Goal: Task Accomplishment & Management: Manage account settings

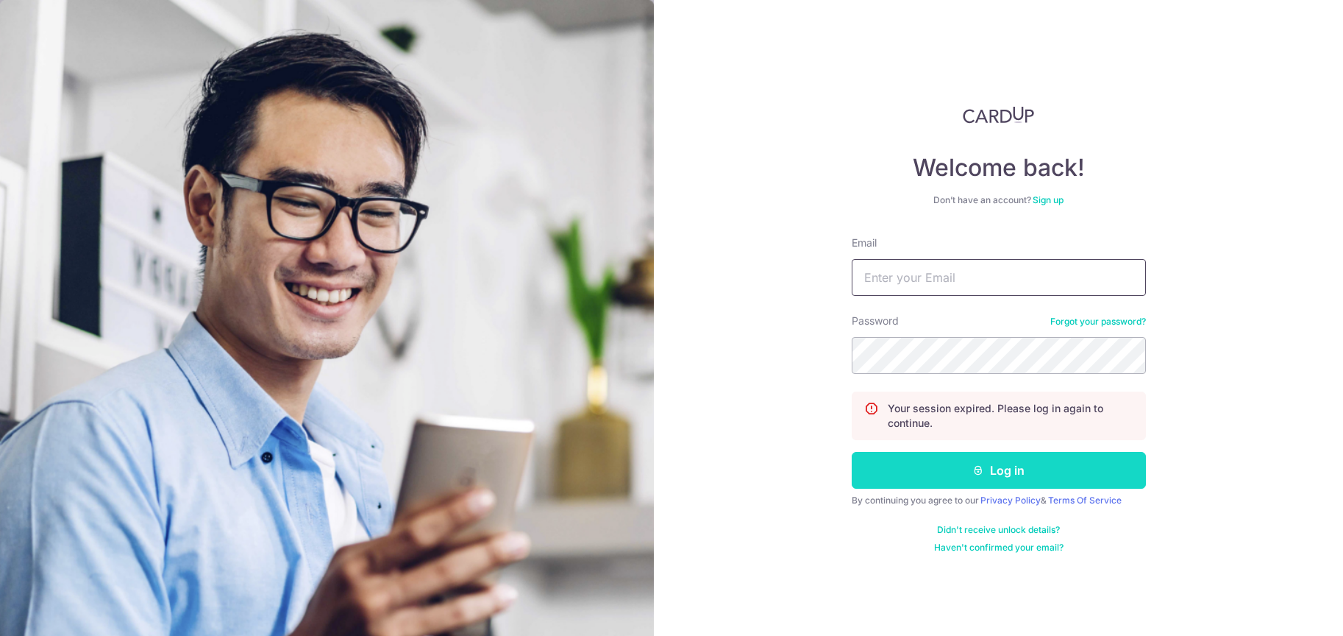
type input "[EMAIL_ADDRESS][DOMAIN_NAME]"
click at [997, 471] on button "Log in" at bounding box center [999, 470] width 294 height 37
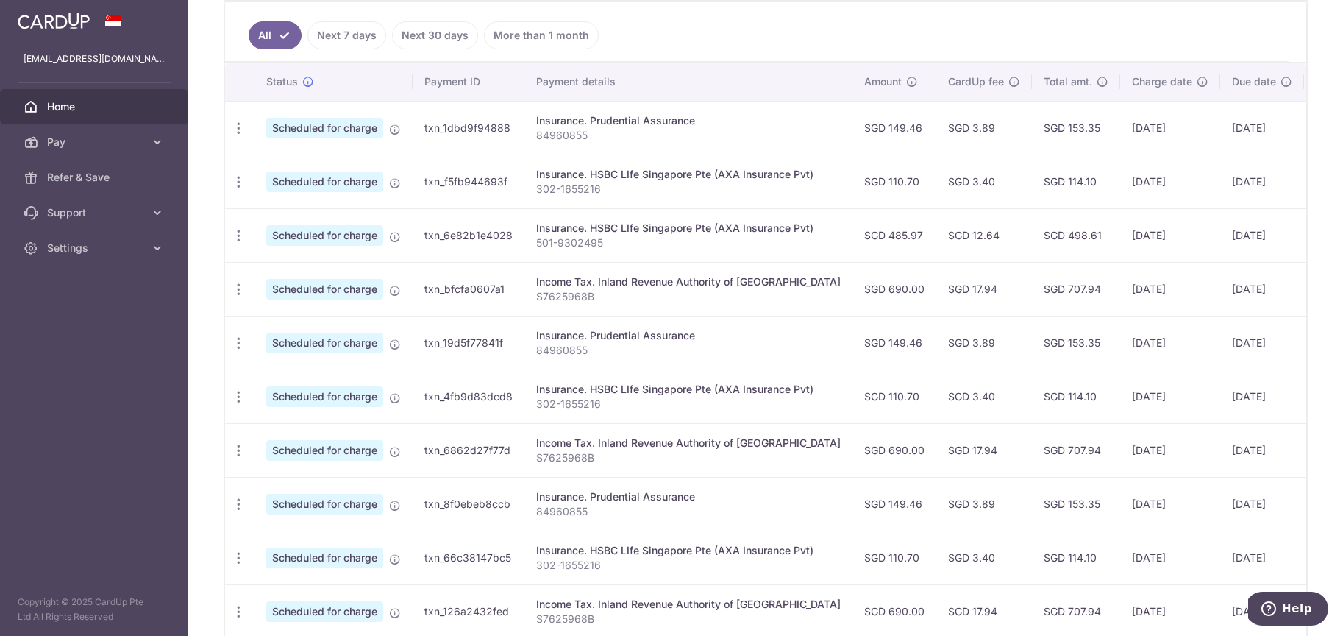
scroll to position [399, 0]
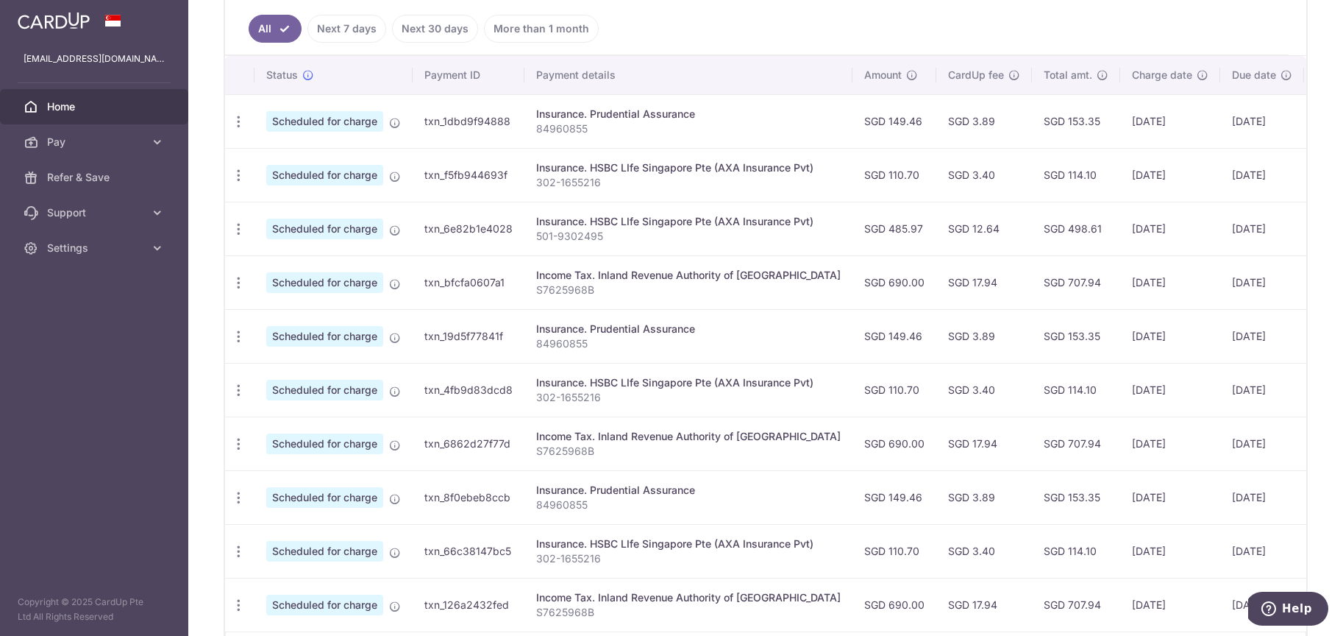
drag, startPoint x: 888, startPoint y: 391, endPoint x: 862, endPoint y: 391, distance: 25.7
click at [862, 391] on td "SGD 110.70" at bounding box center [895, 390] width 84 height 54
copy td "110.70"
